Goal: Transaction & Acquisition: Purchase product/service

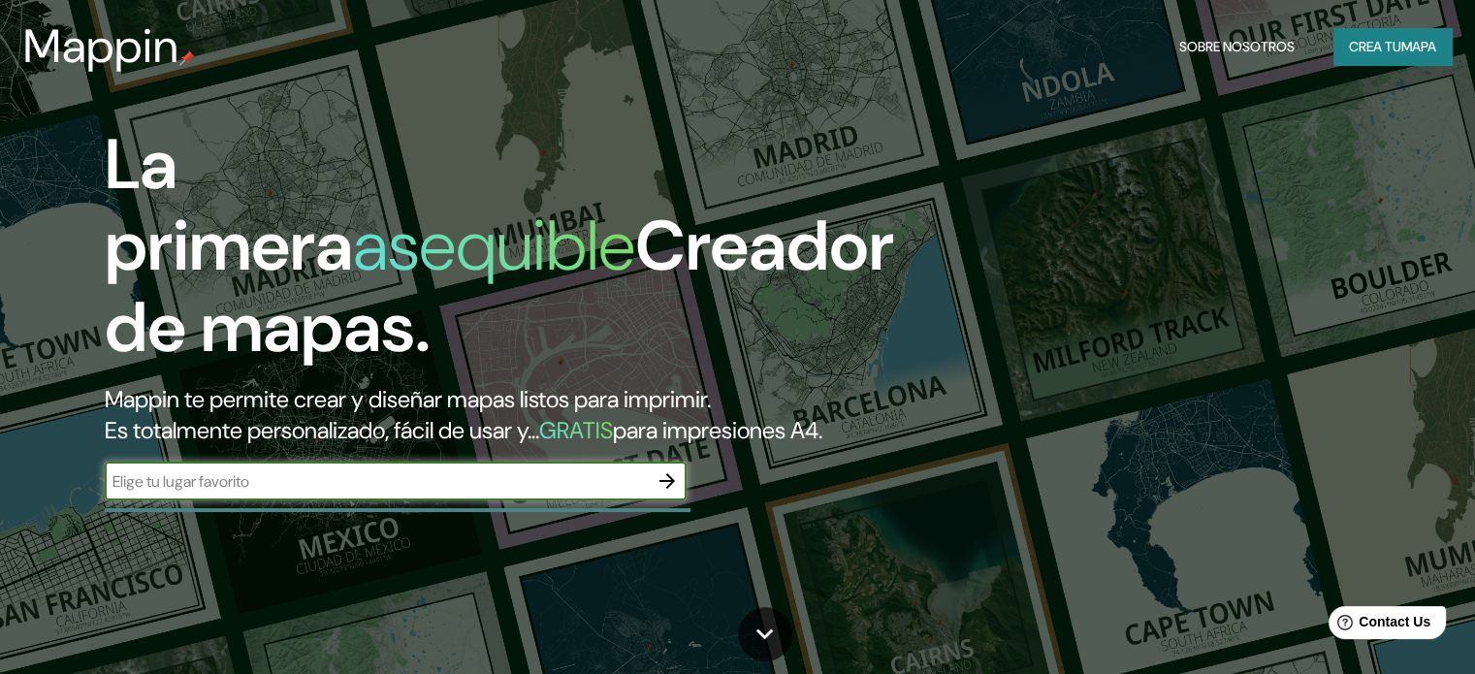
click at [226, 493] on input "text" at bounding box center [376, 481] width 543 height 22
click at [173, 493] on input "text" at bounding box center [376, 481] width 543 height 22
type input "[GEOGRAPHIC_DATA]"
click at [670, 489] on icon "button" at bounding box center [667, 481] width 16 height 16
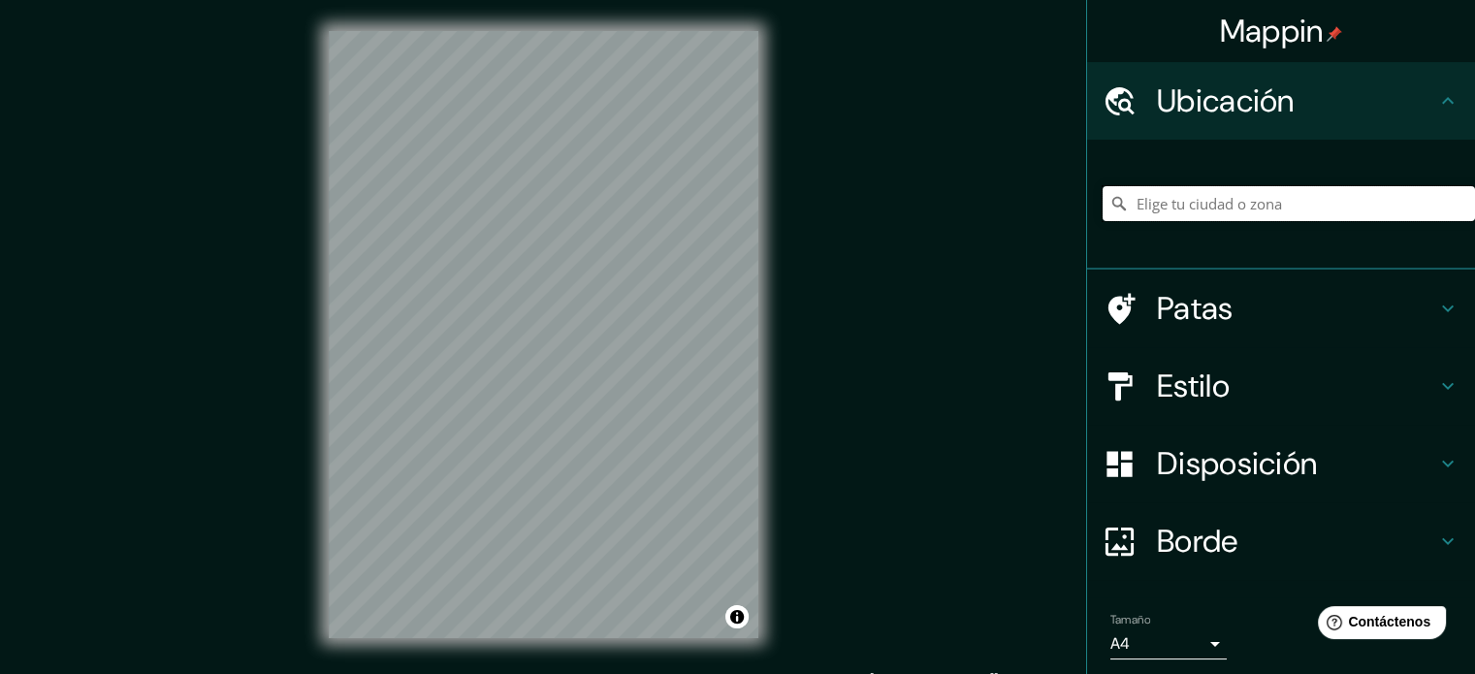
click at [1142, 203] on input "Elige tu ciudad o zona" at bounding box center [1289, 203] width 372 height 35
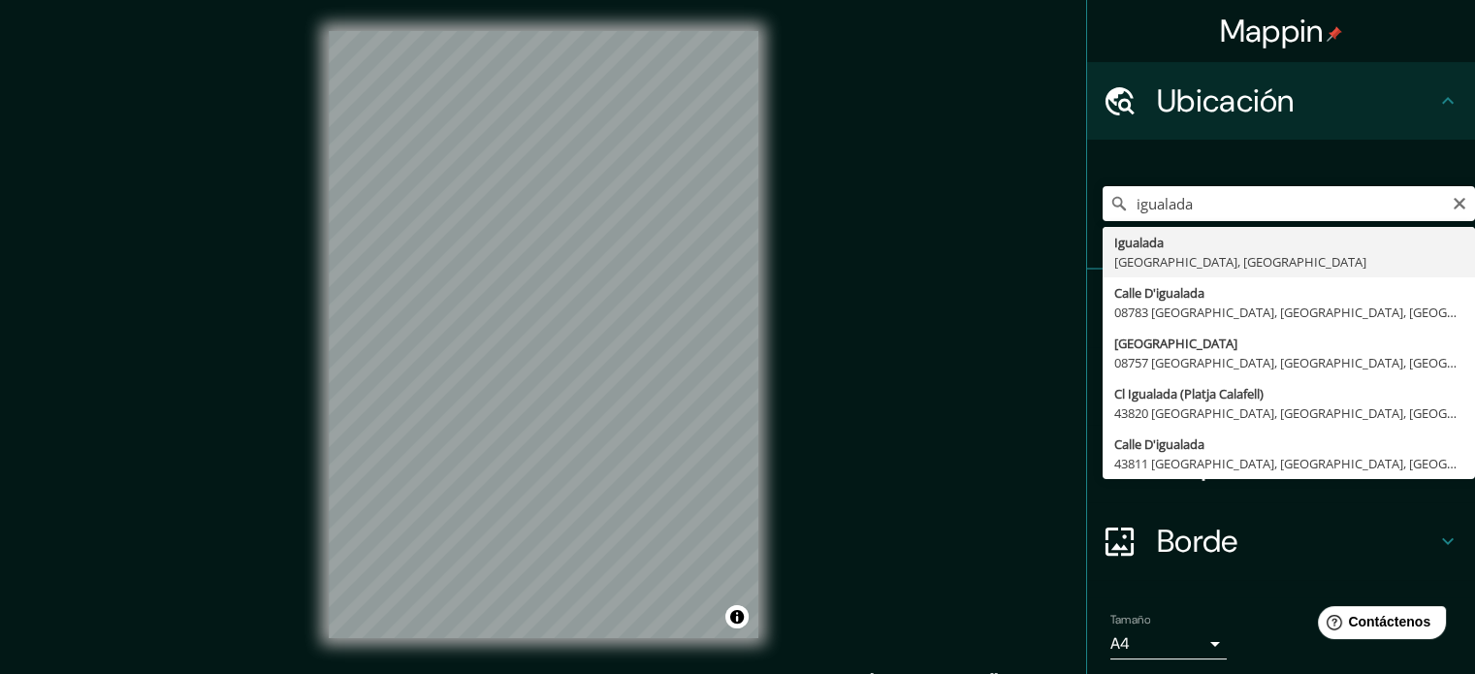
type input "Igualada, [GEOGRAPHIC_DATA], [GEOGRAPHIC_DATA]"
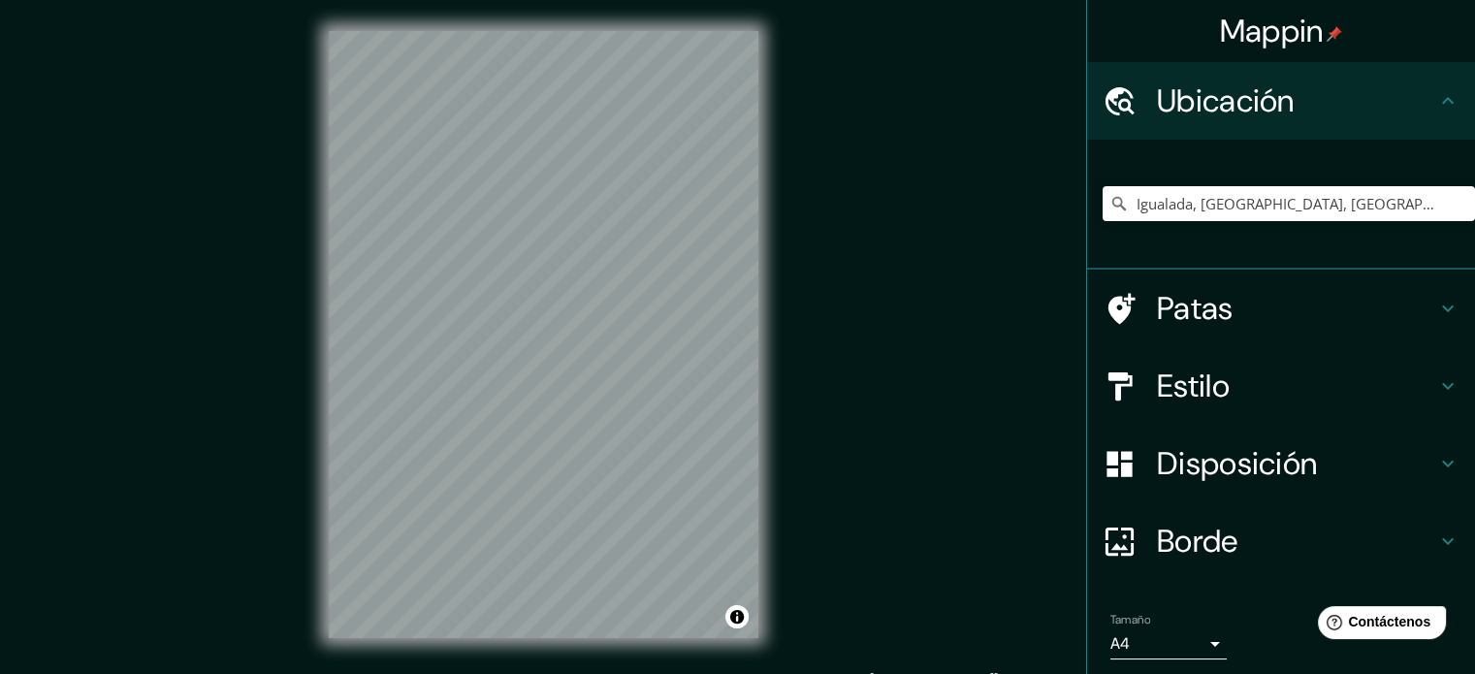
click at [765, 529] on div "© Mapbox © OpenStreetMap Improve this map" at bounding box center [544, 334] width 492 height 669
click at [1268, 200] on input "Igualada, [GEOGRAPHIC_DATA], [GEOGRAPHIC_DATA]" at bounding box center [1289, 203] width 372 height 35
drag, startPoint x: 1268, startPoint y: 200, endPoint x: 1447, endPoint y: 204, distance: 178.5
click at [1452, 204] on icon "Claro" at bounding box center [1460, 204] width 16 height 16
paste input "Cementerio Municipal de [GEOGRAPHIC_DATA]"
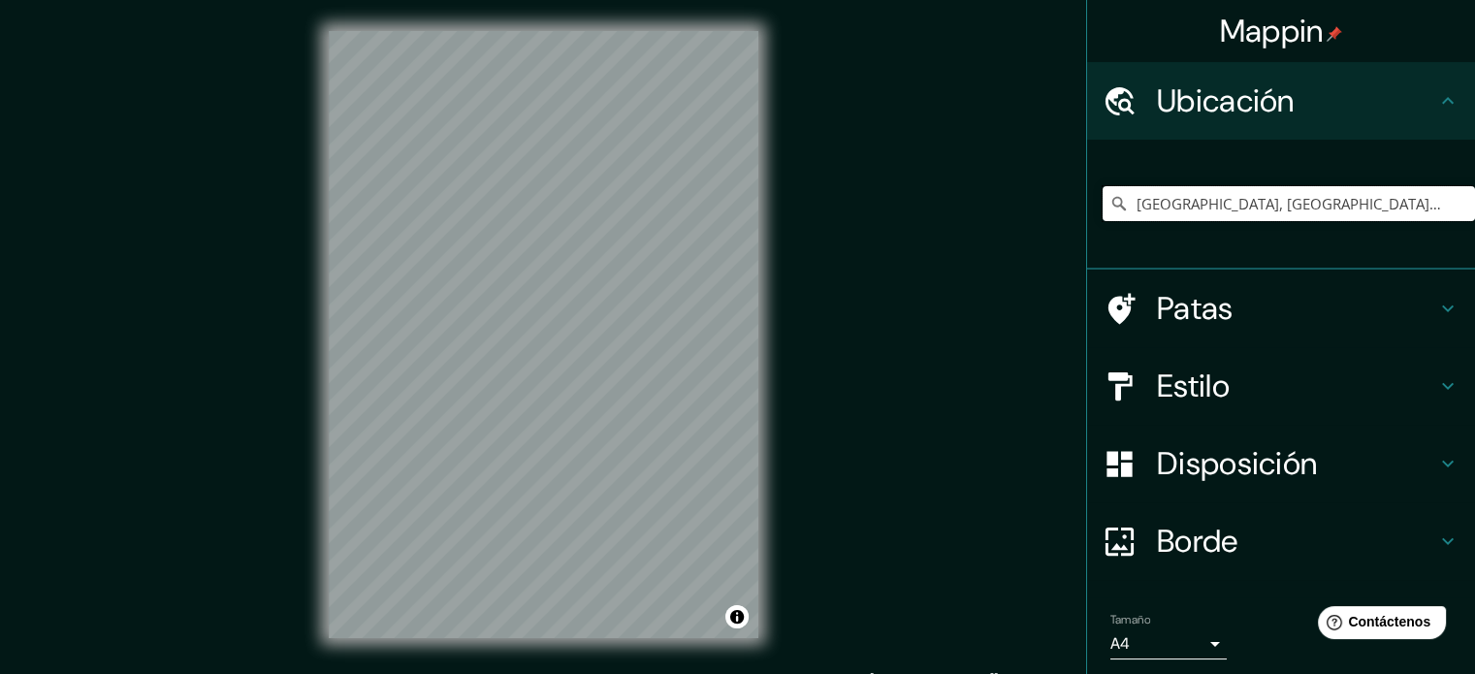
type input "[GEOGRAPHIC_DATA], [GEOGRAPHIC_DATA], [US_STATE] 19720, [GEOGRAPHIC_DATA]"
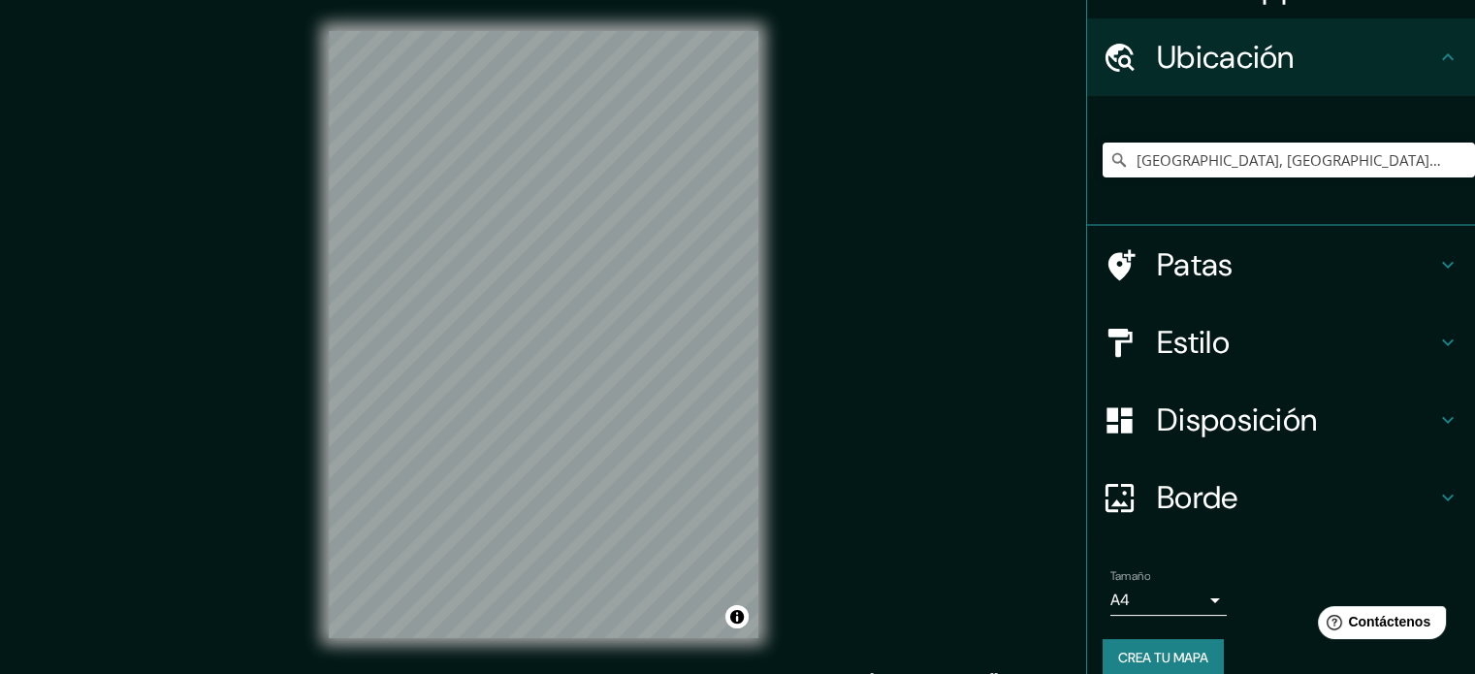
scroll to position [67, 0]
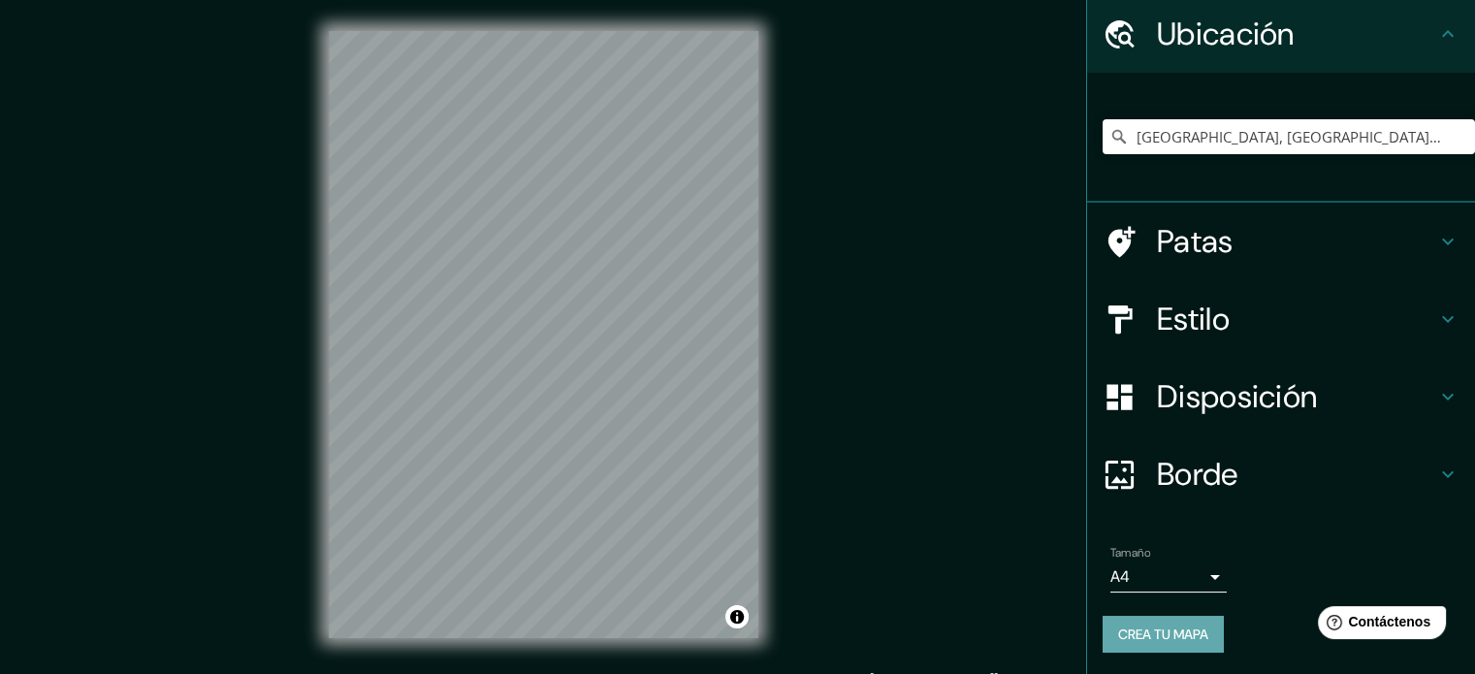
click at [1148, 628] on font "Crea tu mapa" at bounding box center [1163, 634] width 90 height 17
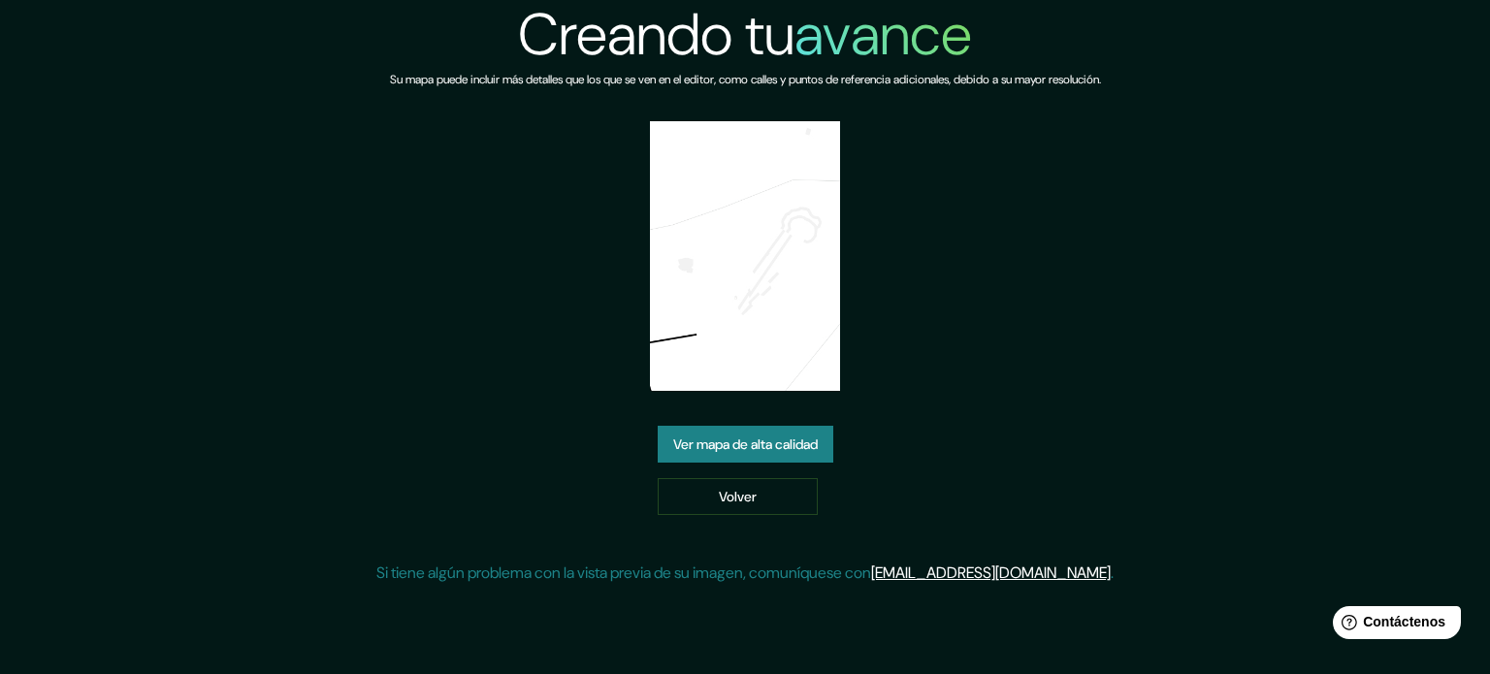
click at [690, 251] on img at bounding box center [745, 256] width 191 height 270
click at [792, 312] on img at bounding box center [745, 256] width 191 height 270
click at [757, 454] on font "Ver mapa de alta calidad" at bounding box center [745, 444] width 144 height 25
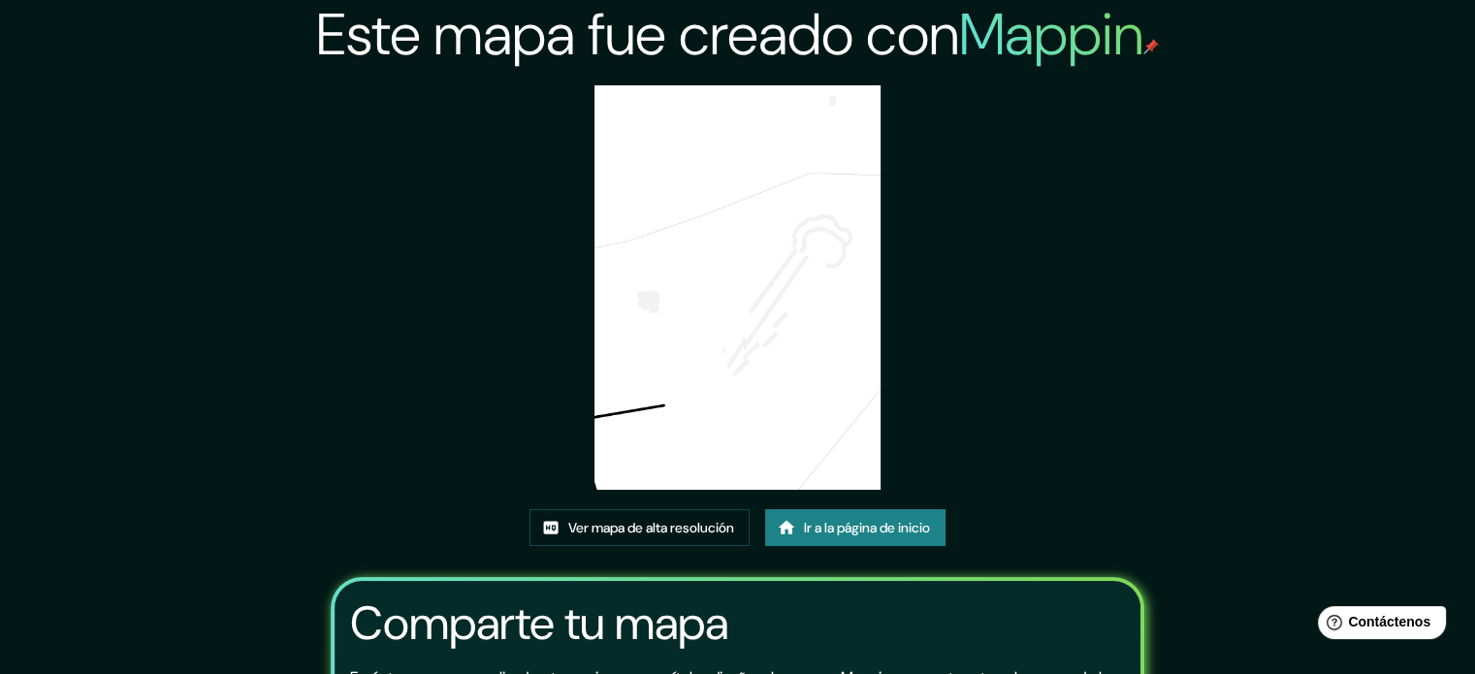
click at [785, 382] on img at bounding box center [737, 287] width 286 height 404
click at [787, 49] on font "Este mapa fue creado con" at bounding box center [637, 34] width 643 height 77
click at [746, 216] on img at bounding box center [737, 287] width 286 height 404
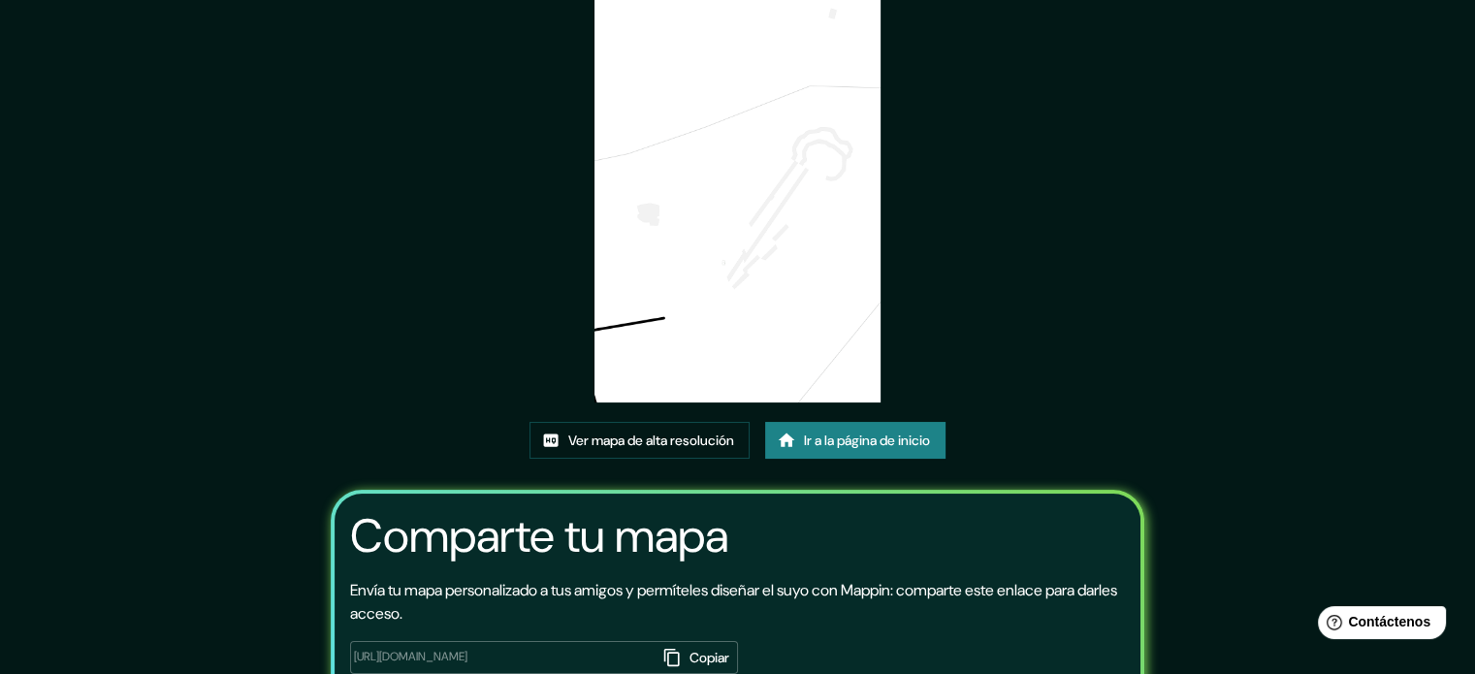
scroll to position [23, 0]
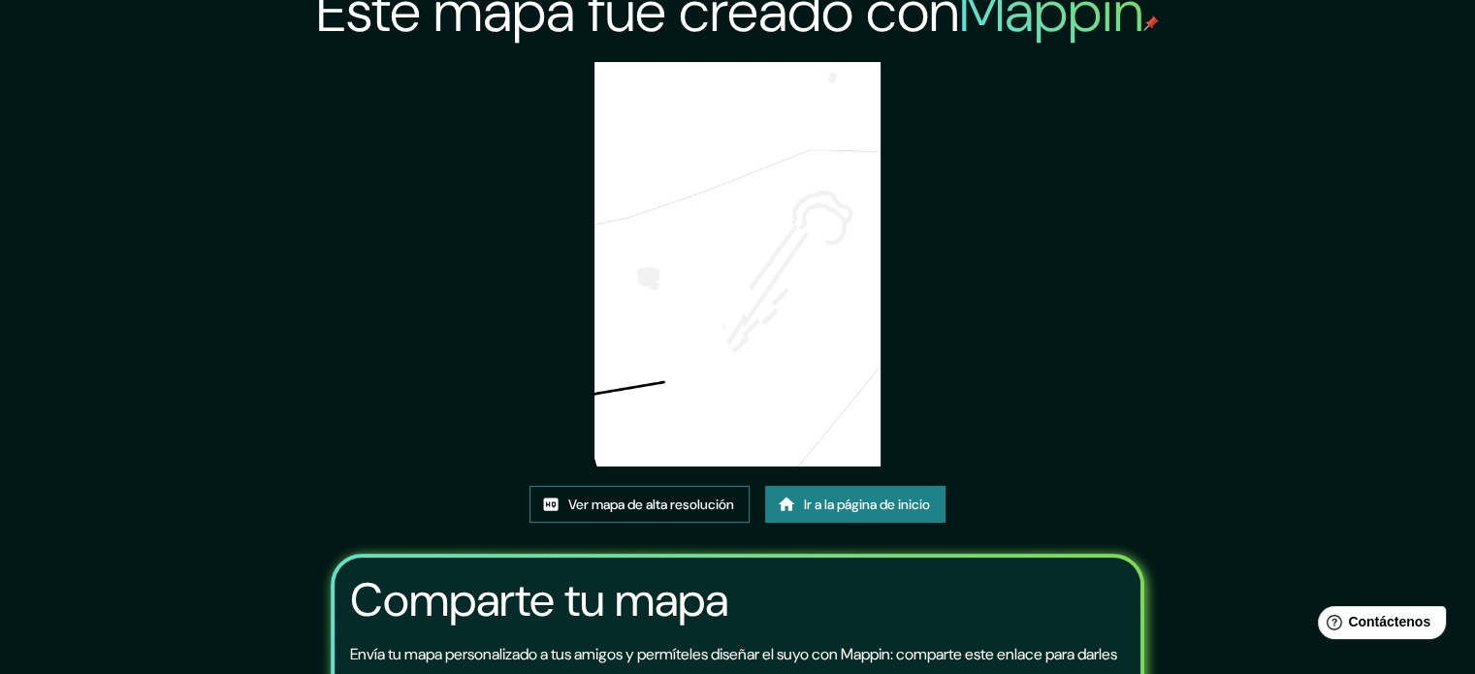
click at [632, 502] on font "Ver mapa de alta resolución" at bounding box center [651, 504] width 166 height 17
